Goal: Task Accomplishment & Management: Complete application form

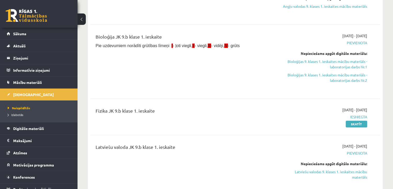
scroll to position [156, 0]
click at [21, 113] on span "Izlabotās" at bounding box center [15, 114] width 15 height 4
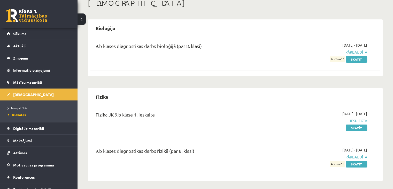
scroll to position [31, 0]
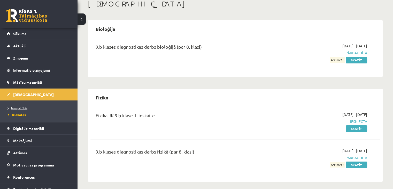
click at [25, 108] on span "Neizpildītās" at bounding box center [18, 108] width 20 height 4
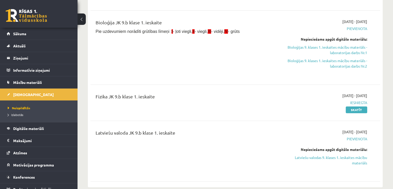
scroll to position [160, 0]
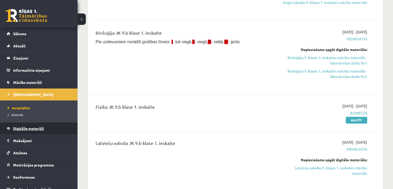
click at [34, 126] on span "Digitālie materiāli" at bounding box center [28, 128] width 31 height 5
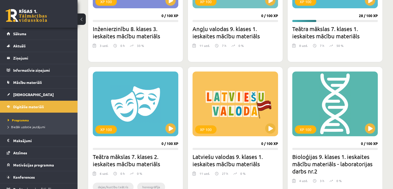
scroll to position [214, 0]
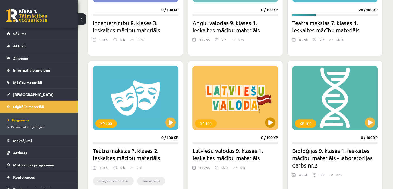
click at [248, 104] on div "XP 100" at bounding box center [235, 97] width 86 height 65
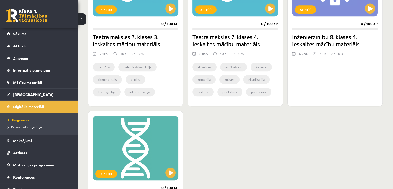
scroll to position [510, 0]
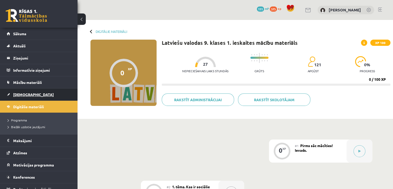
click at [23, 93] on span "[DEMOGRAPHIC_DATA]" at bounding box center [33, 94] width 41 height 5
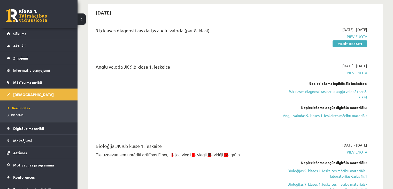
scroll to position [46, 0]
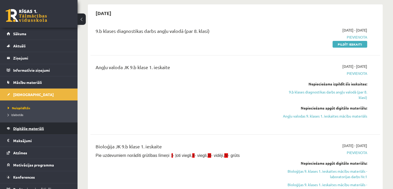
click at [28, 126] on span "Digitālie materiāli" at bounding box center [28, 128] width 31 height 5
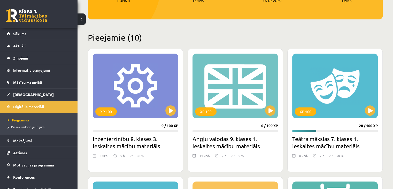
scroll to position [100, 0]
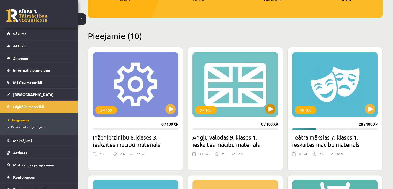
click at [248, 83] on div "XP 100" at bounding box center [235, 84] width 86 height 65
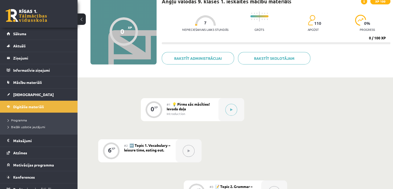
scroll to position [38, 0]
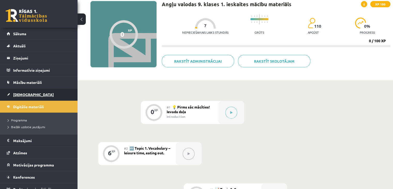
click at [19, 93] on span "[DEMOGRAPHIC_DATA]" at bounding box center [33, 94] width 41 height 5
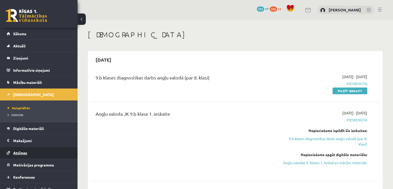
scroll to position [6, 0]
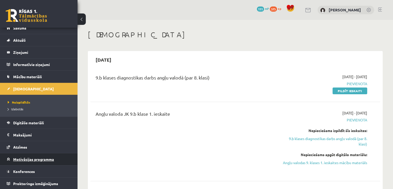
click at [38, 157] on span "Motivācijas programma" at bounding box center [33, 159] width 41 height 5
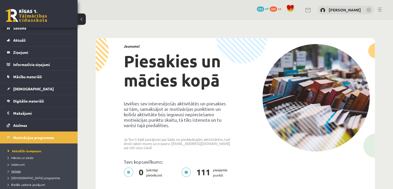
click at [11, 169] on span "Veikals" at bounding box center [14, 171] width 13 height 4
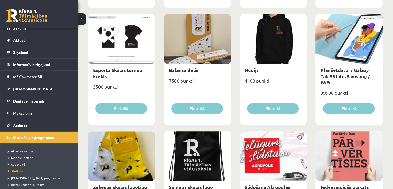
scroll to position [304, 0]
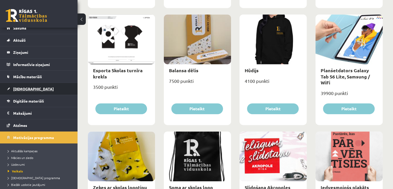
click at [24, 90] on link "[DEMOGRAPHIC_DATA]" at bounding box center [39, 89] width 64 height 12
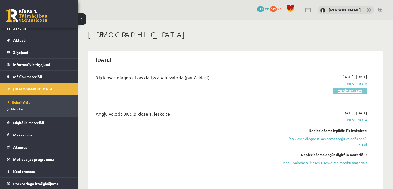
click at [337, 91] on link "Pildīt ieskaiti" at bounding box center [349, 90] width 35 height 7
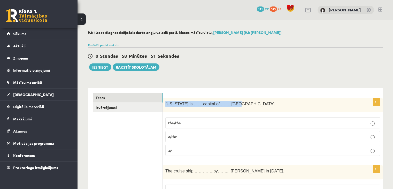
drag, startPoint x: 164, startPoint y: 104, endPoint x: 234, endPoint y: 110, distance: 69.7
click at [234, 110] on div "[US_STATE] is …….capital of ……..[GEOGRAPHIC_DATA]." at bounding box center [273, 105] width 220 height 14
click at [219, 103] on span "Washington is …….capital of ……..USA." at bounding box center [220, 104] width 110 height 4
drag, startPoint x: 165, startPoint y: 103, endPoint x: 229, endPoint y: 106, distance: 64.4
click at [229, 106] on div "Washington is …….capital of ……..USA." at bounding box center [273, 105] width 220 height 14
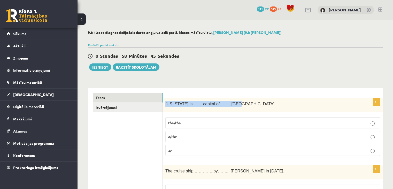
click at [221, 102] on span "Washington is …….capital of ……..USA." at bounding box center [220, 104] width 110 height 4
drag, startPoint x: 164, startPoint y: 105, endPoint x: 240, endPoint y: 104, distance: 75.7
click at [240, 104] on div "Washington is …….capital of ……..USA." at bounding box center [273, 105] width 220 height 14
copy span "Washington is …….capital of ……..USA."
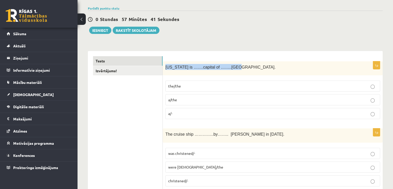
scroll to position [52, 0]
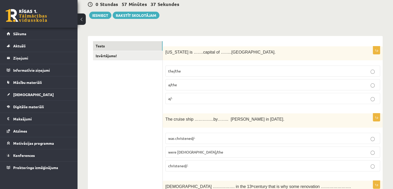
click at [192, 87] on p "a/the" at bounding box center [272, 84] width 209 height 5
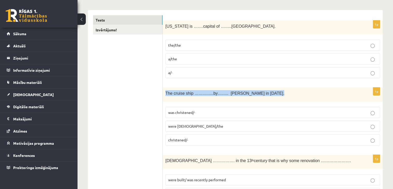
drag, startPoint x: 166, startPoint y: 91, endPoint x: 260, endPoint y: 94, distance: 94.8
click at [260, 94] on p "The cruise ship …………..by…….. Queen Elizabeth in 1987." at bounding box center [259, 93] width 189 height 6
copy span "The cruise ship …………..by…….. Queen Elizabeth in 1987."
click at [267, 94] on p "The cruise ship …………..by…….. Queen Elizabeth in 1987." at bounding box center [259, 93] width 189 height 6
click at [264, 97] on div "The cruise ship …………..by…….. Queen Elizabeth in 1987." at bounding box center [273, 94] width 220 height 14
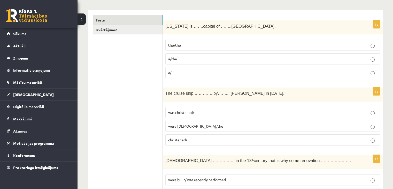
click at [237, 103] on div "1p The cruise ship …………..by…….. Queen Elizabeth in 1987. was christened/- were …" at bounding box center [273, 118] width 220 height 62
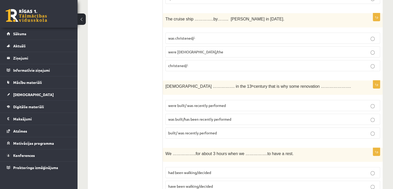
scroll to position [155, 0]
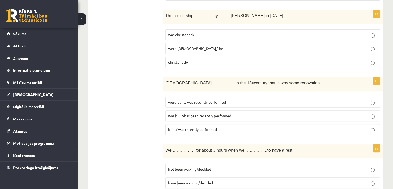
drag, startPoint x: 165, startPoint y: 82, endPoint x: 304, endPoint y: 84, distance: 138.7
click at [304, 84] on p "The church ……………. in the 13 th century that is why some renovation …………………." at bounding box center [259, 83] width 189 height 6
copy span "The church ……………. in the 13 th century that is why some renovation …………………."
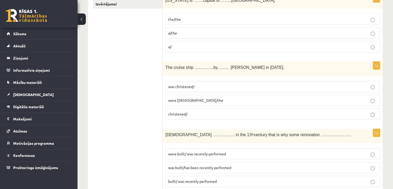
scroll to position [129, 0]
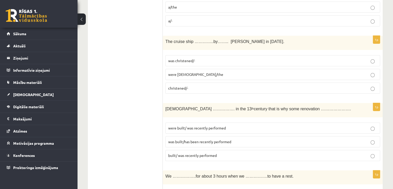
click at [184, 139] on p "was built/has been recently performed" at bounding box center [272, 141] width 209 height 5
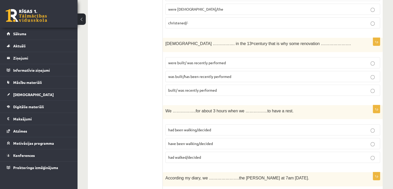
scroll to position [207, 0]
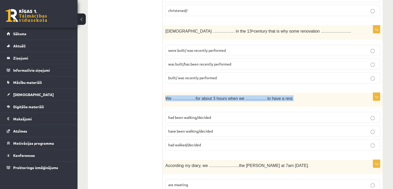
drag, startPoint x: 165, startPoint y: 97, endPoint x: 278, endPoint y: 98, distance: 113.1
click at [278, 98] on p "We ……………..for about 3 hours when we …………….to have a rest." at bounding box center [259, 98] width 189 height 6
copy span "We ……………..for about 3 hours when we …………….to have a rest."
drag, startPoint x: 141, startPoint y: 74, endPoint x: 150, endPoint y: 77, distance: 8.8
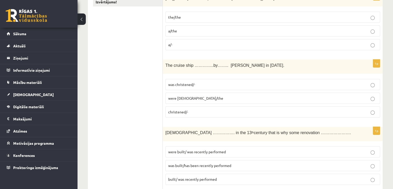
scroll to position [103, 0]
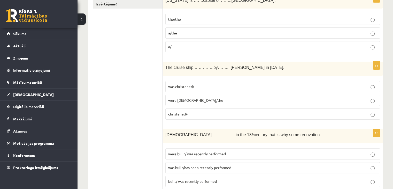
drag, startPoint x: 162, startPoint y: 132, endPoint x: 153, endPoint y: 135, distance: 9.2
drag, startPoint x: 161, startPoint y: 83, endPoint x: 157, endPoint y: 97, distance: 14.6
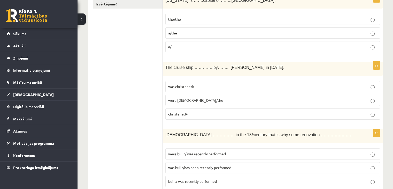
click at [167, 67] on span "The cruise ship …………..by…….. Queen Elizabeth in 1987." at bounding box center [224, 67] width 119 height 4
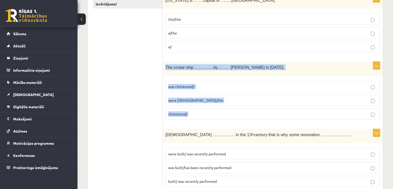
drag, startPoint x: 163, startPoint y: 65, endPoint x: 189, endPoint y: 112, distance: 53.8
click at [189, 112] on div "1p The cruise ship …………..by…….. Queen Elizabeth in 1987. was christened/- were …" at bounding box center [273, 92] width 220 height 62
copy div "The cruise ship …………..by…….. Queen Elizabeth in 1987. was christened/- were chr…"
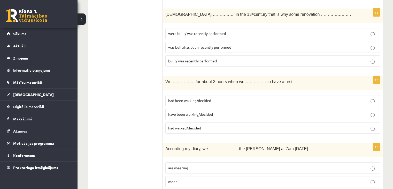
scroll to position [232, 0]
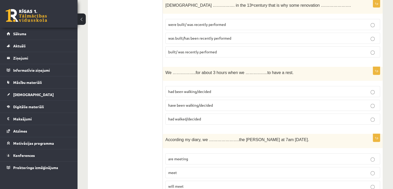
click at [183, 89] on span "had been walking/decided" at bounding box center [189, 91] width 43 height 5
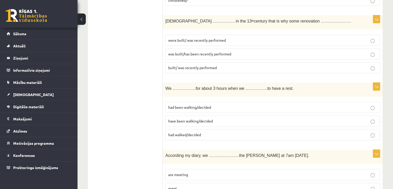
scroll to position [155, 0]
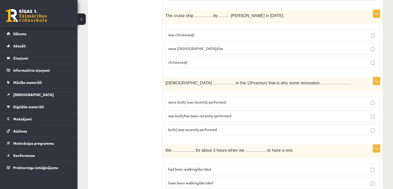
click at [190, 36] on span "was christened/-" at bounding box center [181, 34] width 27 height 5
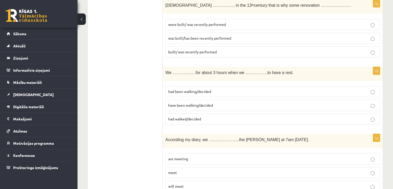
scroll to position [258, 0]
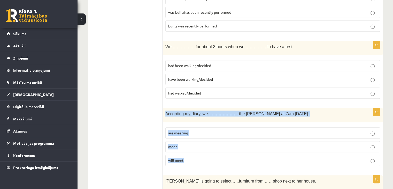
drag, startPoint x: 167, startPoint y: 111, endPoint x: 200, endPoint y: 156, distance: 56.1
click at [200, 156] on div "1p According my diary, we ………………….the byers at 7am tomorrow. are meeting meet w…" at bounding box center [273, 139] width 220 height 62
copy div "According my diary, we ………………….the byers at 7am tomorrow. are meeting meet will…"
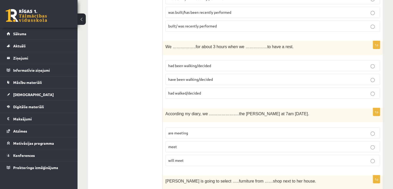
click at [205, 64] on span "had been walking/decided" at bounding box center [189, 65] width 43 height 5
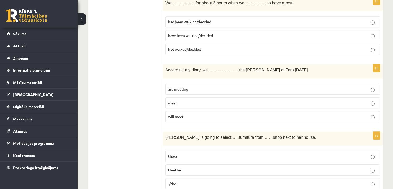
scroll to position [310, 0]
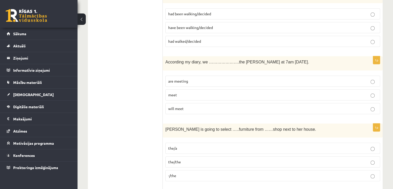
click at [195, 106] on p "will meet" at bounding box center [272, 108] width 209 height 5
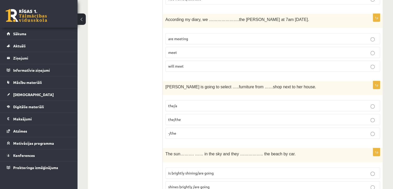
scroll to position [362, 0]
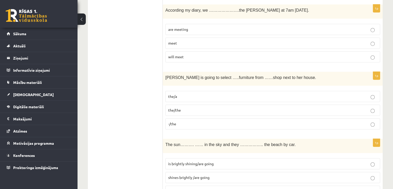
drag, startPoint x: 162, startPoint y: 73, endPoint x: 172, endPoint y: 113, distance: 41.1
drag, startPoint x: 172, startPoint y: 113, endPoint x: 168, endPoint y: 112, distance: 3.7
click at [171, 113] on label "the/the" at bounding box center [272, 109] width 215 height 11
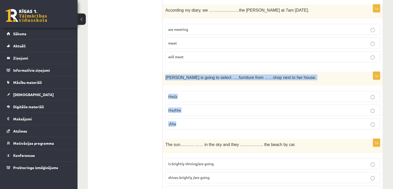
drag, startPoint x: 166, startPoint y: 76, endPoint x: 181, endPoint y: 121, distance: 47.5
click at [181, 121] on div "1p Gretta is going to select …..furniture from ……shop next to her house. the/a …" at bounding box center [273, 103] width 220 height 62
copy div "Gretta is going to select …..furniture from ……shop next to her house. the/a the…"
click at [321, 107] on p "the/the" at bounding box center [272, 109] width 209 height 5
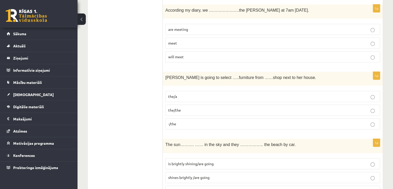
click at [204, 97] on label "the/a" at bounding box center [272, 96] width 215 height 11
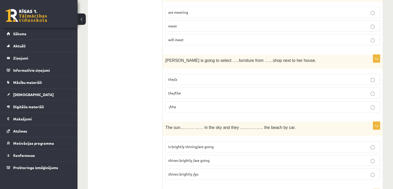
scroll to position [413, 0]
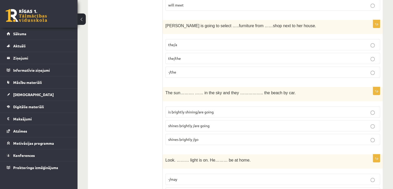
click at [195, 72] on p "-/the" at bounding box center [272, 71] width 209 height 5
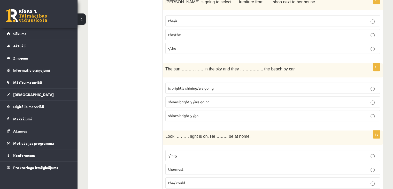
scroll to position [465, 0]
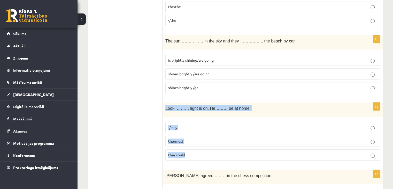
drag, startPoint x: 165, startPoint y: 105, endPoint x: 190, endPoint y: 153, distance: 54.4
click at [190, 153] on div "1p Look. ……… light is on. He……… be at home. -/may the/must the/ could" at bounding box center [273, 133] width 220 height 62
copy div "Look. ……… light is on. He……… be at home. -/may the/must the/ could"
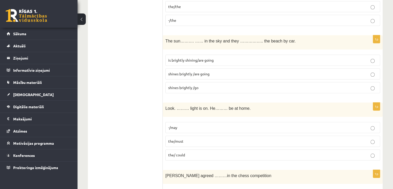
drag, startPoint x: 166, startPoint y: 38, endPoint x: 276, endPoint y: 36, distance: 109.6
click at [276, 38] on p "The sun………. …… in the sky and they …………….. the beach by car." at bounding box center [259, 41] width 189 height 6
copy span "The sun………. …… in the sky and they …………….. the beach by car."
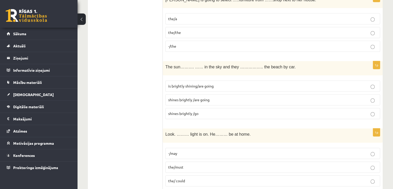
scroll to position [491, 0]
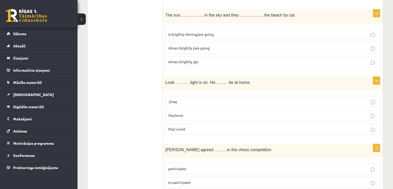
click at [194, 114] on p "the/must" at bounding box center [272, 114] width 209 height 5
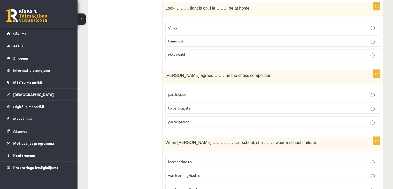
scroll to position [568, 0]
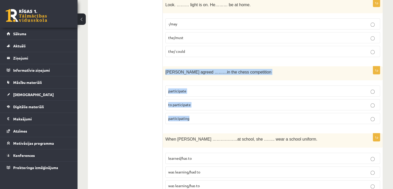
drag, startPoint x: 164, startPoint y: 69, endPoint x: 192, endPoint y: 113, distance: 51.9
click at [192, 113] on div "1p Sally agreed ………in the chess competition participate to participate particip…" at bounding box center [273, 97] width 220 height 62
copy div "Sally agreed ………in the chess competition participate to participate participati…"
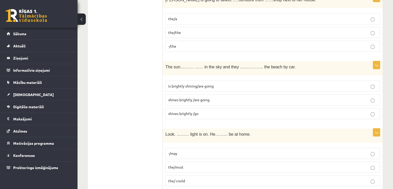
scroll to position [439, 0]
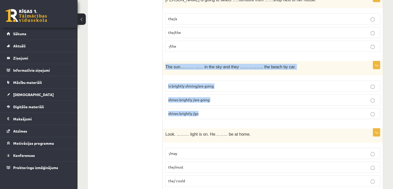
drag, startPoint x: 164, startPoint y: 64, endPoint x: 205, endPoint y: 118, distance: 68.2
click at [205, 118] on div "1p The sun………. …… in the sky and they …………….. the beach by car. is brightly shi…" at bounding box center [273, 92] width 220 height 62
click at [351, 97] on p "shines brightly /are going" at bounding box center [272, 99] width 209 height 5
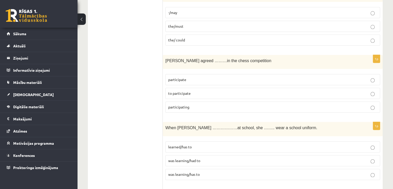
scroll to position [594, 0]
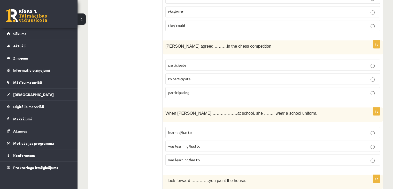
click at [221, 77] on p "to participate" at bounding box center [272, 78] width 209 height 5
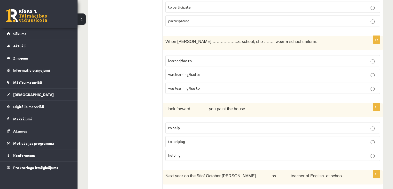
scroll to position [672, 0]
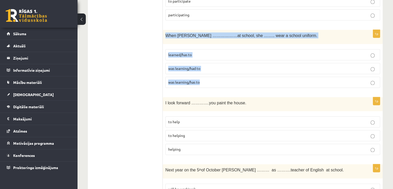
drag, startPoint x: 165, startPoint y: 29, endPoint x: 201, endPoint y: 79, distance: 61.3
click at [210, 83] on div "1p When Helen ………………at school, she …….. wear a school uniform. learned/has to w…" at bounding box center [273, 61] width 220 height 62
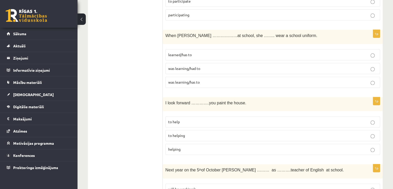
click at [184, 120] on p "to help" at bounding box center [272, 121] width 209 height 5
drag, startPoint x: 164, startPoint y: 99, endPoint x: 238, endPoint y: 101, distance: 73.6
click at [238, 101] on div "I look forward ………….you paint the house." at bounding box center [273, 104] width 220 height 14
click at [215, 66] on p "was learning/had to" at bounding box center [272, 68] width 209 height 5
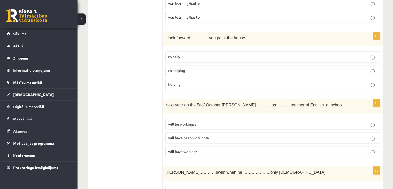
scroll to position [749, 0]
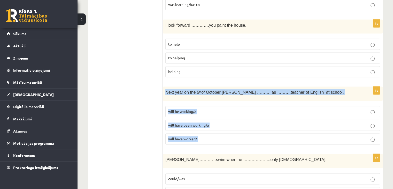
drag, startPoint x: 165, startPoint y: 88, endPoint x: 205, endPoint y: 135, distance: 61.7
click at [205, 135] on div "1p Next year on the 5 th of October Ann ……… as ……….teacher of English at school…" at bounding box center [273, 117] width 220 height 62
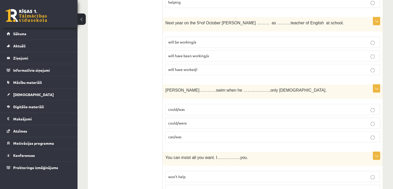
scroll to position [827, 0]
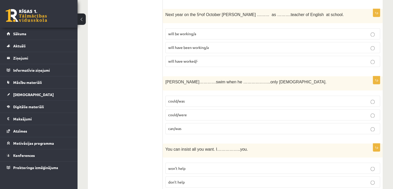
click at [182, 126] on p "can/was" at bounding box center [272, 128] width 209 height 5
drag, startPoint x: 162, startPoint y: 76, endPoint x: 258, endPoint y: 82, distance: 95.5
click at [258, 82] on div "Tom…………swim when he ………………..only 4 years old." at bounding box center [273, 83] width 220 height 14
click at [180, 95] on label "could/was" at bounding box center [272, 100] width 215 height 11
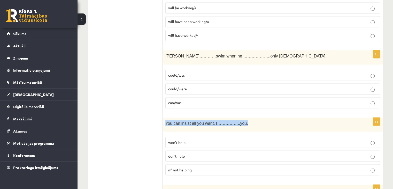
drag, startPoint x: 165, startPoint y: 119, endPoint x: 267, endPoint y: 120, distance: 101.8
click at [267, 120] on p "You can insist all you want. I……………..you." at bounding box center [259, 123] width 189 height 6
click at [203, 139] on p "won’t help" at bounding box center [272, 141] width 209 height 5
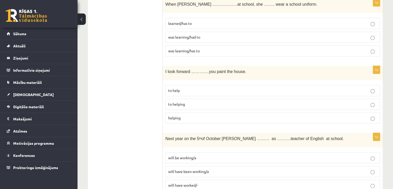
scroll to position [749, 0]
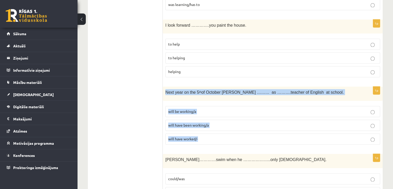
drag, startPoint x: 164, startPoint y: 87, endPoint x: 210, endPoint y: 133, distance: 64.8
click at [210, 132] on div "1p Next year on the 5 th of October Ann ……… as ……….teacher of English at school…" at bounding box center [273, 117] width 220 height 62
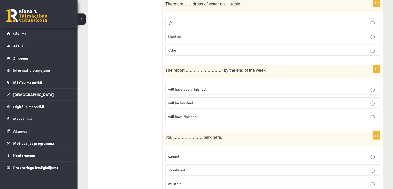
scroll to position [1857, 0]
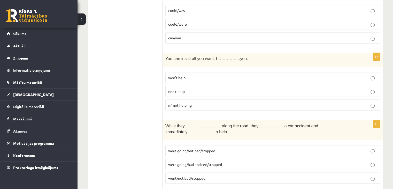
scroll to position [953, 0]
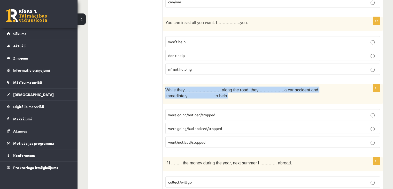
drag, startPoint x: 164, startPoint y: 84, endPoint x: 347, endPoint y: 84, distance: 183.2
click at [347, 84] on div "While they………………………along the road, they ………………a car accident and immediately…………" at bounding box center [273, 94] width 220 height 20
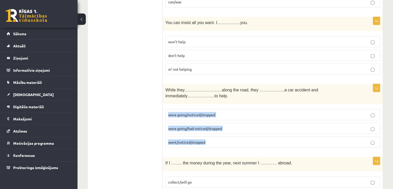
drag, startPoint x: 167, startPoint y: 104, endPoint x: 211, endPoint y: 135, distance: 53.8
click at [211, 135] on fieldset "were going/noticed/stopped were going/had noticed/stopped went/noticed/stopped" at bounding box center [272, 127] width 215 height 43
click at [222, 112] on p "were going/noticed/stopped" at bounding box center [272, 114] width 209 height 5
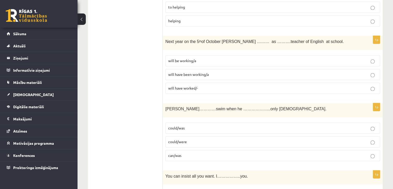
scroll to position [798, 0]
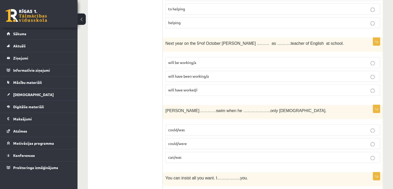
click at [192, 60] on span "will be working/a" at bounding box center [182, 62] width 28 height 5
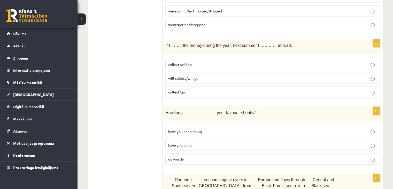
scroll to position [1082, 0]
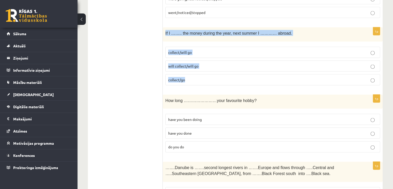
drag, startPoint x: 165, startPoint y: 22, endPoint x: 191, endPoint y: 72, distance: 56.4
click at [191, 72] on div "1p If I …….. the money during the year, next summer I ………… abroad. collect/will…" at bounding box center [273, 58] width 220 height 62
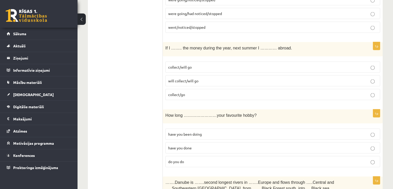
scroll to position [1056, 0]
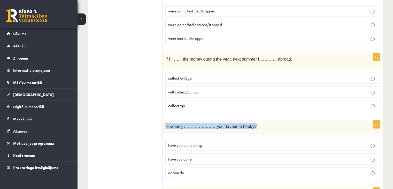
drag, startPoint x: 165, startPoint y: 113, endPoint x: 251, endPoint y: 116, distance: 86.1
click at [251, 123] on p "How long ……………………your favourite hobby?" at bounding box center [259, 126] width 189 height 6
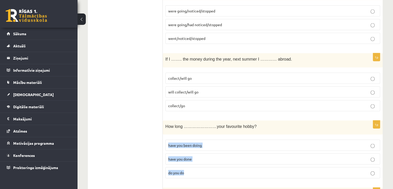
drag, startPoint x: 165, startPoint y: 133, endPoint x: 196, endPoint y: 164, distance: 43.5
click at [196, 164] on div "1p How long ……………………your favourite hobby? have you been doing have you done do …" at bounding box center [273, 151] width 220 height 62
click at [211, 142] on p "have you been doing" at bounding box center [272, 144] width 209 height 5
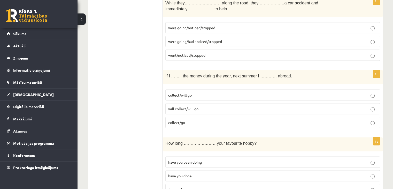
scroll to position [1030, 0]
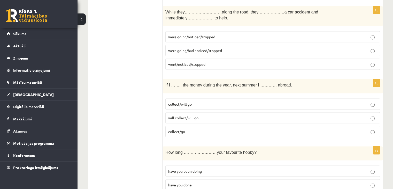
click at [203, 115] on p "will collect/will go" at bounding box center [272, 117] width 209 height 5
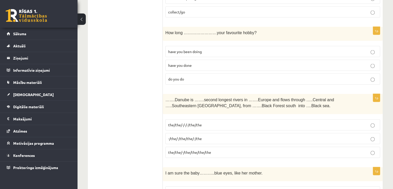
scroll to position [1160, 0]
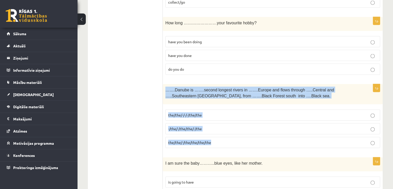
drag, startPoint x: 164, startPoint y: 77, endPoint x: 216, endPoint y: 135, distance: 77.4
click at [216, 135] on div "1p …….Danube is …….second longest rivers in …….Europe and flows through …..Cent…" at bounding box center [273, 118] width 220 height 68
click at [164, 104] on div "1p …….Danube is …….second longest rivers in …….Europe and flows through …..Cent…" at bounding box center [273, 118] width 220 height 68
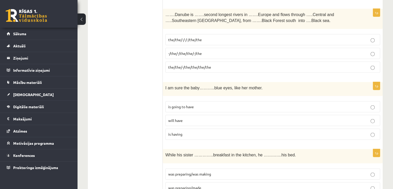
scroll to position [1237, 0]
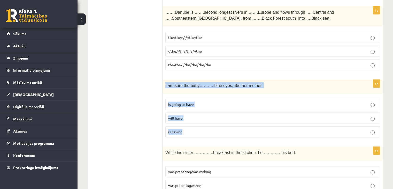
drag, startPoint x: 164, startPoint y: 72, endPoint x: 185, endPoint y: 123, distance: 55.4
click at [185, 123] on div "1p I am sure the baby………..blue eyes, like her mother. is going to have will hav…" at bounding box center [273, 111] width 220 height 62
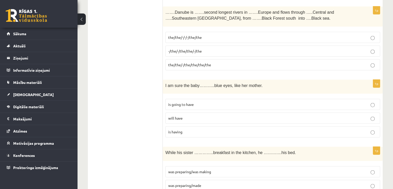
drag, startPoint x: 165, startPoint y: 73, endPoint x: 252, endPoint y: 75, distance: 87.1
click at [252, 80] on div "I am sure the baby………..blue eyes, like her mother." at bounding box center [273, 87] width 220 height 14
drag, startPoint x: 165, startPoint y: 88, endPoint x: 188, endPoint y: 120, distance: 40.1
click at [188, 120] on div "1p I am sure the baby………..blue eyes, like her mother. is going to have will hav…" at bounding box center [273, 111] width 220 height 62
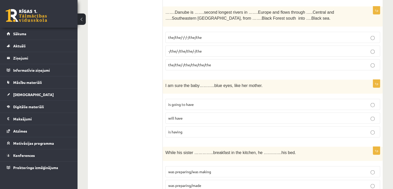
click at [184, 62] on span "the/the/-/the/the/the/the" at bounding box center [189, 64] width 43 height 5
click at [197, 102] on p "is going to have" at bounding box center [272, 104] width 209 height 5
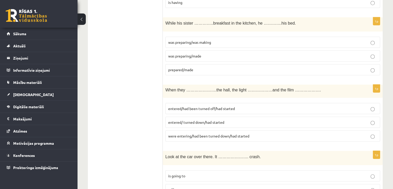
scroll to position [1315, 0]
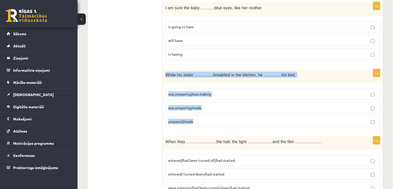
drag, startPoint x: 165, startPoint y: 60, endPoint x: 198, endPoint y: 110, distance: 59.8
click at [198, 110] on div "1p While his sister …………..breakfast in the kitchen, he ………….his bed. was prepar…" at bounding box center [273, 100] width 220 height 62
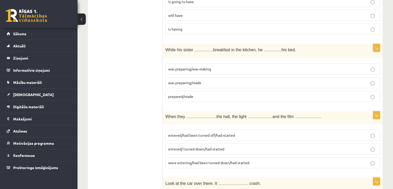
scroll to position [1340, 0]
drag, startPoint x: 162, startPoint y: 101, endPoint x: 189, endPoint y: 122, distance: 34.3
click at [178, 110] on div "When they ………………….the hall, the light ………………and the film ………………." at bounding box center [273, 116] width 220 height 13
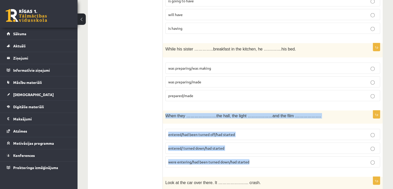
drag, startPoint x: 165, startPoint y: 101, endPoint x: 251, endPoint y: 151, distance: 99.1
click at [251, 151] on div "1p When they ………………….the hall, the light ………………and the film ………………. entered/had…" at bounding box center [273, 140] width 220 height 61
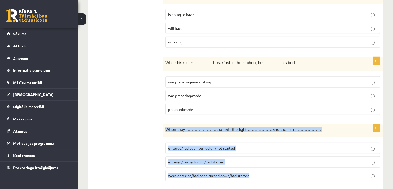
scroll to position [1315, 0]
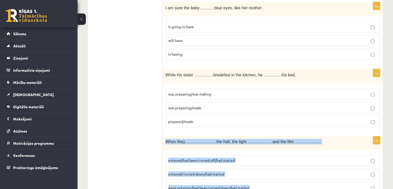
click at [169, 158] on span "entered/had been turned off/had started" at bounding box center [201, 160] width 67 height 5
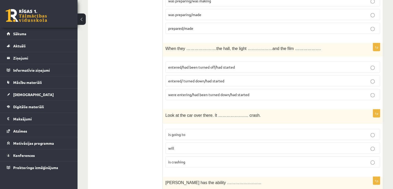
scroll to position [1418, 0]
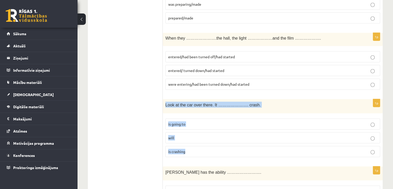
drag, startPoint x: 165, startPoint y: 91, endPoint x: 186, endPoint y: 139, distance: 52.5
click at [186, 139] on div "1p Look at the car over there. It …………………. crash. is going to will is crashing" at bounding box center [273, 130] width 220 height 62
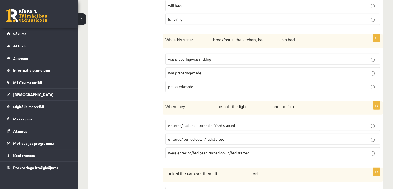
scroll to position [1340, 0]
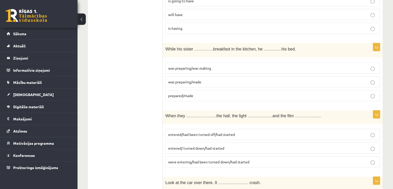
click at [211, 66] on span "was preparing/was making" at bounding box center [189, 68] width 43 height 5
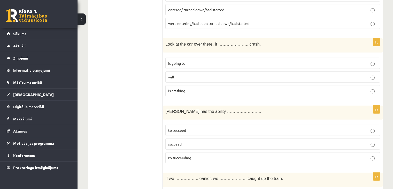
scroll to position [1470, 0]
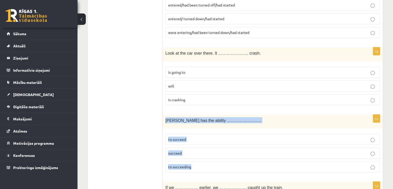
drag, startPoint x: 164, startPoint y: 107, endPoint x: 193, endPoint y: 150, distance: 51.7
click at [193, 150] on div "1p Tara has the ability ……………………. to succeed succeed to succeeding" at bounding box center [273, 145] width 220 height 62
click at [217, 136] on p "to succeed" at bounding box center [272, 138] width 209 height 5
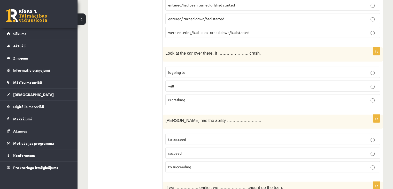
click at [197, 69] on p "is going to" at bounding box center [272, 71] width 209 height 5
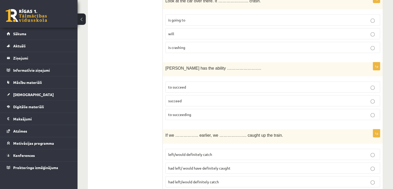
scroll to position [1573, 0]
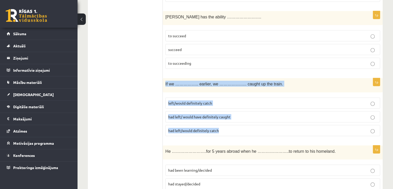
drag, startPoint x: 165, startPoint y: 69, endPoint x: 221, endPoint y: 122, distance: 76.6
click at [221, 122] on div "1p If we …………….. earlier, we ……………….. caught up the train. left/would definitel…" at bounding box center [273, 109] width 220 height 62
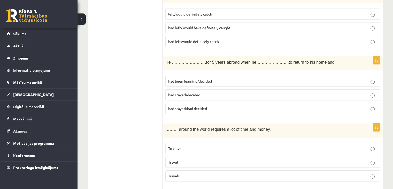
scroll to position [1650, 0]
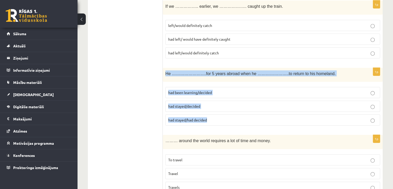
drag, startPoint x: 163, startPoint y: 59, endPoint x: 208, endPoint y: 106, distance: 65.4
click at [208, 106] on div "1p He …………………….for 5 years abroad when he …………………..to return to his homeland. h…" at bounding box center [273, 99] width 220 height 62
click at [211, 103] on p "had stayed/decided" at bounding box center [272, 105] width 209 height 5
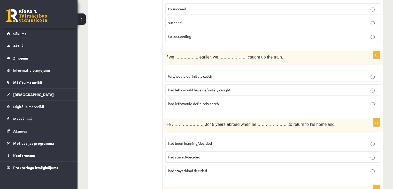
scroll to position [1599, 0]
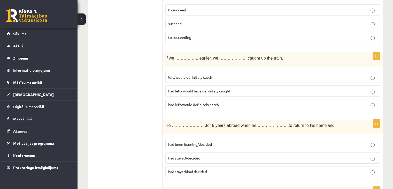
click at [189, 88] on span "had left/ would have definitely caught" at bounding box center [199, 90] width 62 height 5
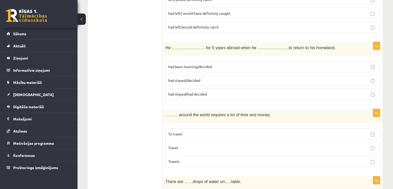
scroll to position [1702, 0]
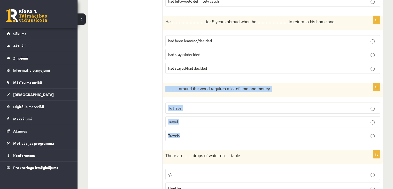
drag, startPoint x: 165, startPoint y: 74, endPoint x: 185, endPoint y: 121, distance: 50.6
click at [186, 121] on div "1p ……… around the world requires a lot of time and money. To travel Travel Trav…" at bounding box center [273, 114] width 220 height 62
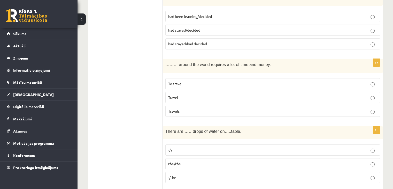
scroll to position [1754, 0]
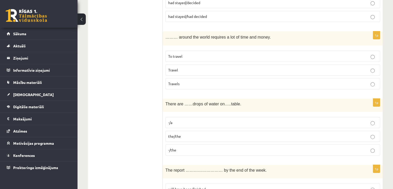
click at [176, 134] on span "the/the" at bounding box center [174, 136] width 13 height 5
click at [211, 133] on p "the/the" at bounding box center [272, 135] width 209 height 5
drag, startPoint x: 165, startPoint y: 89, endPoint x: 236, endPoint y: 92, distance: 70.6
click at [236, 98] on div "There are ……drops of water on…..table." at bounding box center [273, 104] width 220 height 13
click at [163, 98] on div "There are ……drops of water on…..table." at bounding box center [273, 104] width 220 height 13
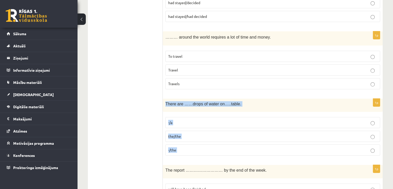
drag, startPoint x: 164, startPoint y: 89, endPoint x: 181, endPoint y: 137, distance: 51.0
click at [181, 137] on div "1p There are ……drops of water on…..table. -/a the/the -/the" at bounding box center [273, 128] width 220 height 61
click at [198, 147] on p "-/the" at bounding box center [272, 149] width 209 height 5
click at [226, 67] on p "Travel" at bounding box center [272, 69] width 209 height 5
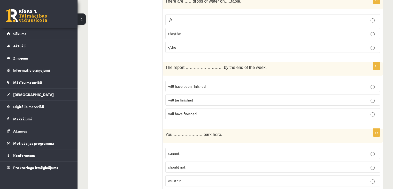
scroll to position [1857, 0]
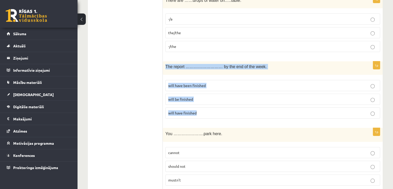
drag, startPoint x: 164, startPoint y: 51, endPoint x: 197, endPoint y: 97, distance: 56.9
click at [197, 97] on div "1p The report ……………………… by the end of the week. will have been finished will be…" at bounding box center [273, 91] width 220 height 61
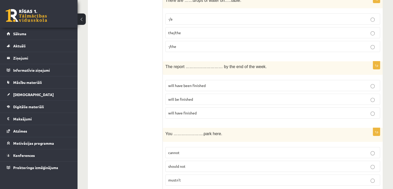
click at [169, 150] on span "cannot" at bounding box center [173, 152] width 11 height 5
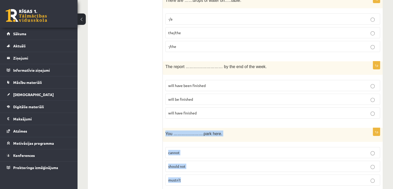
drag, startPoint x: 165, startPoint y: 118, endPoint x: 183, endPoint y: 164, distance: 49.3
click at [183, 164] on div "1p You ………………….park here. cannot should not mustn’t" at bounding box center [273, 159] width 220 height 62
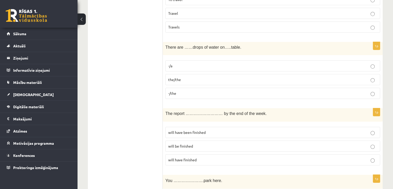
scroll to position [1805, 0]
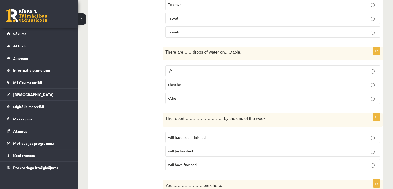
click at [298, 148] on p "will be finished" at bounding box center [272, 150] width 209 height 5
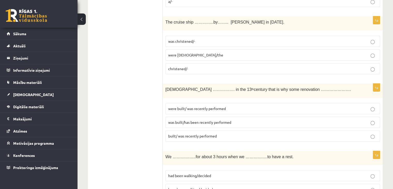
scroll to position [100, 0]
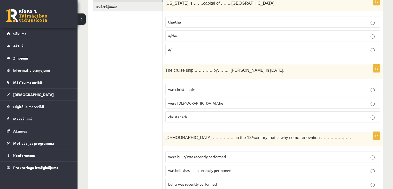
drag, startPoint x: 179, startPoint y: 143, endPoint x: 132, endPoint y: 123, distance: 50.4
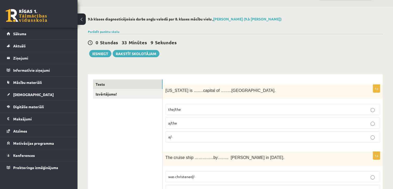
scroll to position [0, 0]
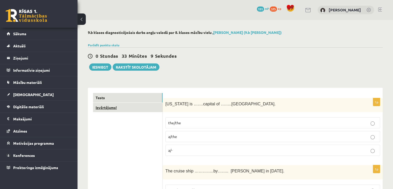
click at [133, 110] on link "Izvērtējums!" at bounding box center [127, 108] width 69 height 10
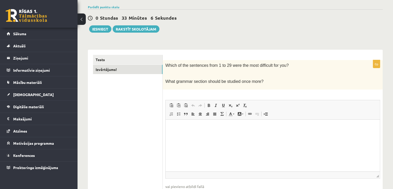
scroll to position [46, 0]
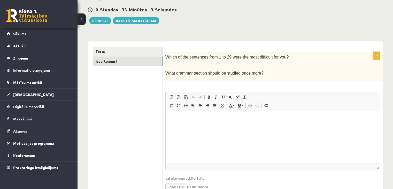
click at [214, 124] on html at bounding box center [273, 119] width 214 height 16
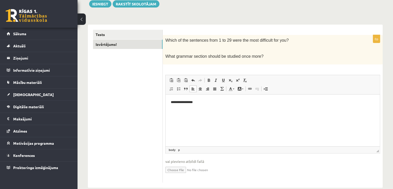
scroll to position [72, 0]
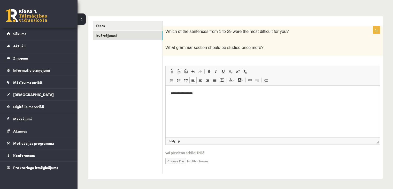
click at [198, 93] on p "**********" at bounding box center [273, 92] width 204 height 5
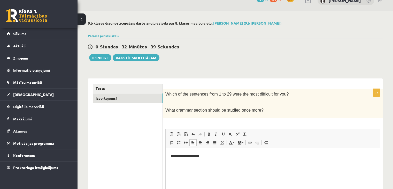
scroll to position [0, 0]
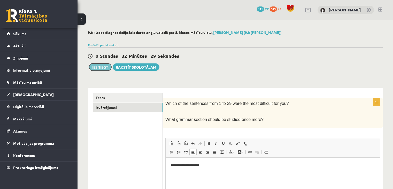
click at [105, 66] on button "Iesniegt" at bounding box center [100, 66] width 22 height 7
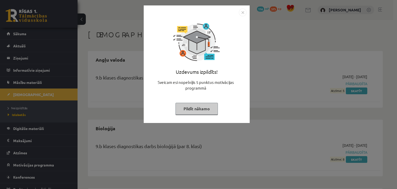
click at [196, 108] on button "Pildīt nākamo" at bounding box center [196, 109] width 42 height 12
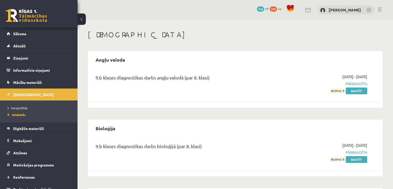
drag, startPoint x: 331, startPoint y: 89, endPoint x: 331, endPoint y: 96, distance: 7.5
click at [331, 96] on div "9.b klases diagnostikas darbs angļu valodā (par 8. klasi) 2025-09-01 - 2025-09-…" at bounding box center [235, 84] width 290 height 30
click at [329, 96] on div "9.b klases diagnostikas darbs angļu valodā (par 8. klasi) 2025-09-01 - 2025-09-…" at bounding box center [235, 84] width 290 height 30
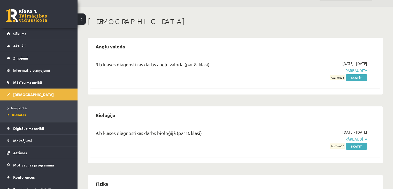
scroll to position [26, 0]
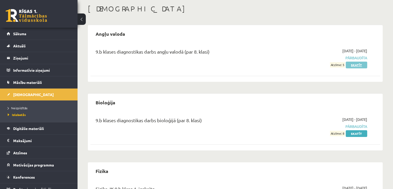
click at [358, 65] on link "Skatīt" at bounding box center [356, 64] width 21 height 7
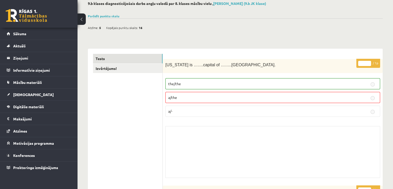
scroll to position [26, 0]
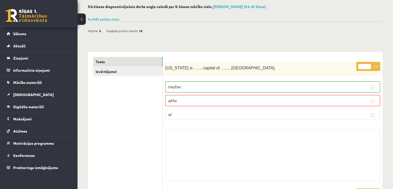
click at [268, 94] on fieldset "the/the a/the a/-" at bounding box center [272, 100] width 215 height 43
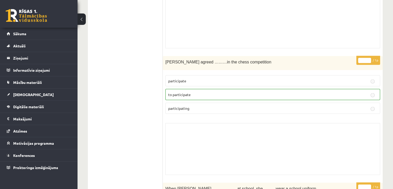
scroll to position [956, 0]
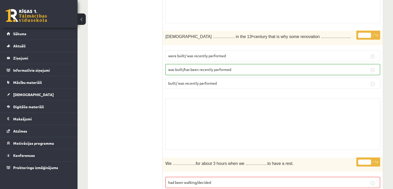
drag, startPoint x: 251, startPoint y: 137, endPoint x: 111, endPoint y: 88, distance: 148.3
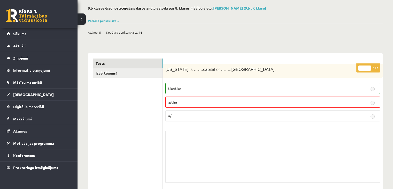
scroll to position [0, 0]
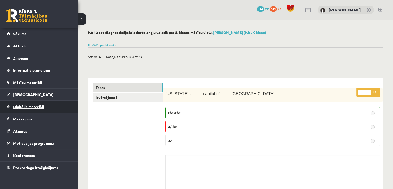
click at [24, 104] on span "Digitālie materiāli" at bounding box center [28, 106] width 31 height 5
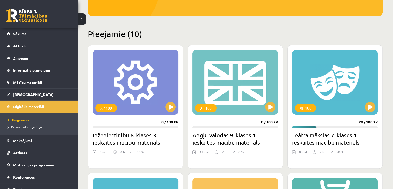
scroll to position [103, 0]
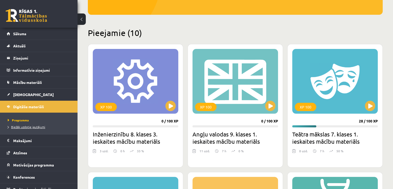
click at [29, 126] on span "Biežāk uzdotie jautājumi" at bounding box center [26, 127] width 37 height 4
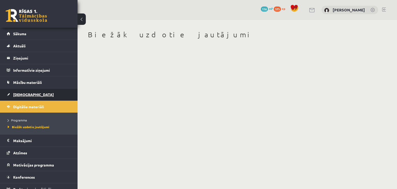
click at [18, 98] on link "[DEMOGRAPHIC_DATA]" at bounding box center [39, 94] width 64 height 12
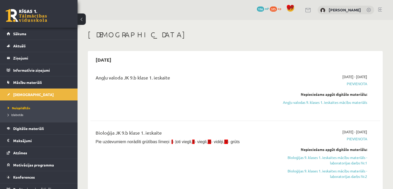
click at [20, 114] on span "Izlabotās" at bounding box center [15, 114] width 15 height 4
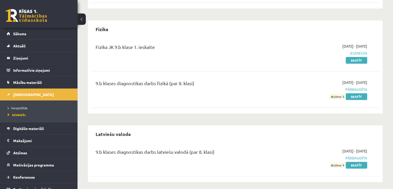
scroll to position [170, 0]
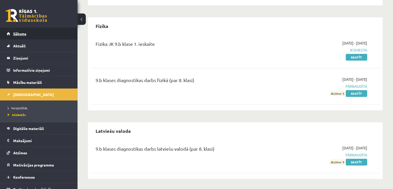
click at [35, 32] on link "Sākums" at bounding box center [39, 34] width 64 height 12
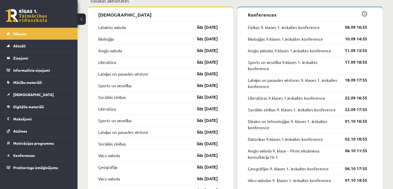
scroll to position [491, 0]
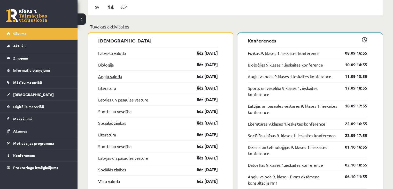
click at [114, 79] on link "Angļu valoda" at bounding box center [110, 76] width 24 height 6
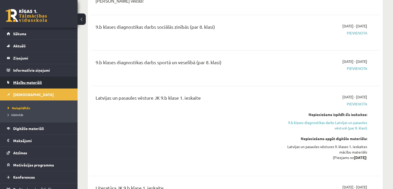
scroll to position [310, 0]
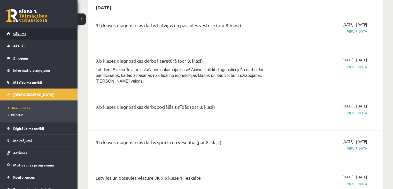
click at [35, 34] on link "Sākums" at bounding box center [39, 34] width 64 height 12
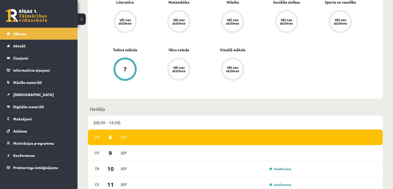
scroll to position [324, 0]
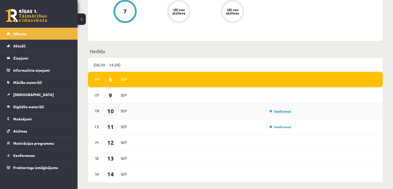
click at [282, 113] on link "Konference" at bounding box center [280, 111] width 22 height 4
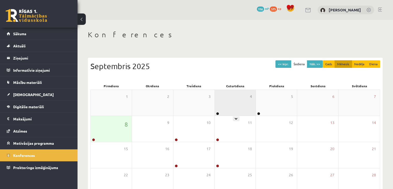
click at [239, 105] on div "4" at bounding box center [235, 103] width 41 height 26
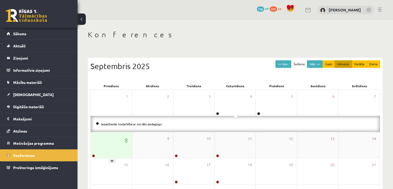
click at [100, 151] on div "8" at bounding box center [111, 145] width 41 height 26
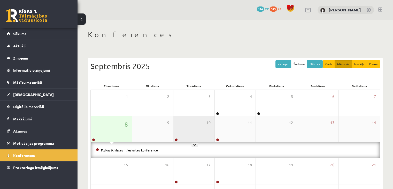
click at [176, 131] on div "10" at bounding box center [193, 129] width 41 height 26
click at [112, 135] on div "8" at bounding box center [111, 129] width 41 height 26
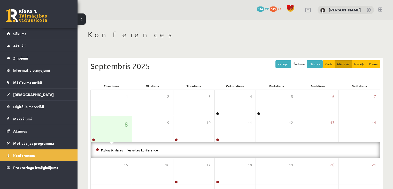
click at [127, 150] on link "Fizikas 9. klases 1. ieskaites konference" at bounding box center [129, 150] width 57 height 4
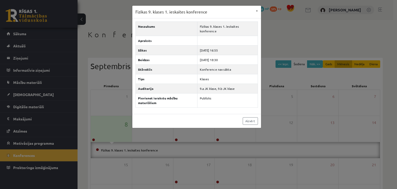
click at [34, 118] on div "Fizikas 9. klases 1. ieskaites konference × Nosaukums Fizikas 9. klases 1. iesk…" at bounding box center [198, 94] width 397 height 189
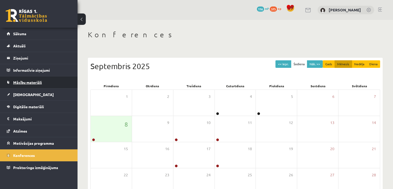
click at [31, 80] on span "Mācību materiāli" at bounding box center [27, 82] width 29 height 5
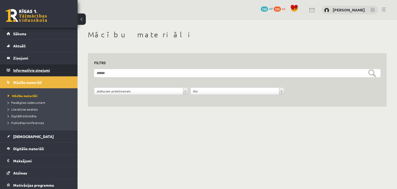
click at [34, 71] on legend "Informatīvie ziņojumi 0" at bounding box center [42, 70] width 58 height 12
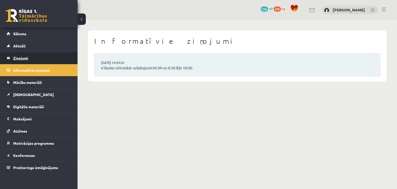
click at [28, 59] on legend "Ziņojumi 0" at bounding box center [42, 58] width 58 height 12
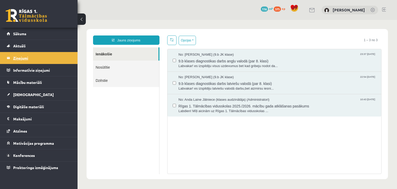
click at [24, 59] on legend "Ziņojumi 0" at bounding box center [42, 58] width 58 height 12
click at [102, 67] on link "Nosūtītie" at bounding box center [126, 66] width 66 height 13
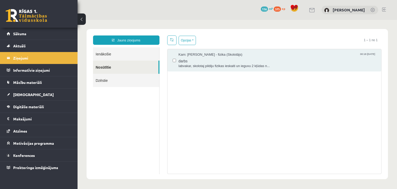
click at [271, 96] on div "Kam: Krišjānis Kalme - fizika (Skolotājs) 00:18 05/09/2025 darbs labvakar, skol…" at bounding box center [274, 111] width 214 height 125
click at [308, 62] on span "darbs" at bounding box center [278, 60] width 198 height 6
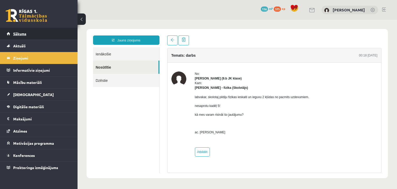
click at [22, 36] on link "Sākums" at bounding box center [39, 34] width 64 height 12
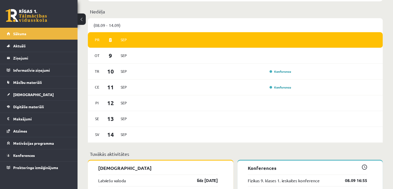
scroll to position [336, 0]
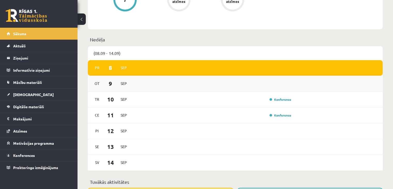
click at [260, 87] on div "[DATE]" at bounding box center [235, 84] width 295 height 16
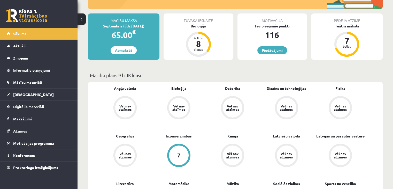
scroll to position [52, 0]
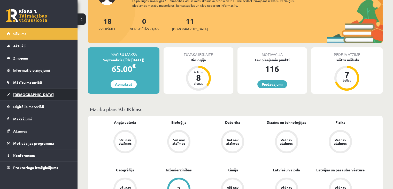
click at [19, 95] on span "[DEMOGRAPHIC_DATA]" at bounding box center [33, 94] width 41 height 5
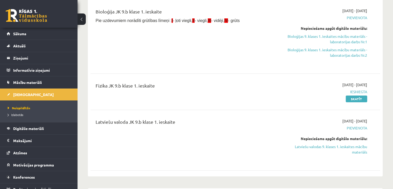
scroll to position [129, 0]
